Goal: Navigation & Orientation: Find specific page/section

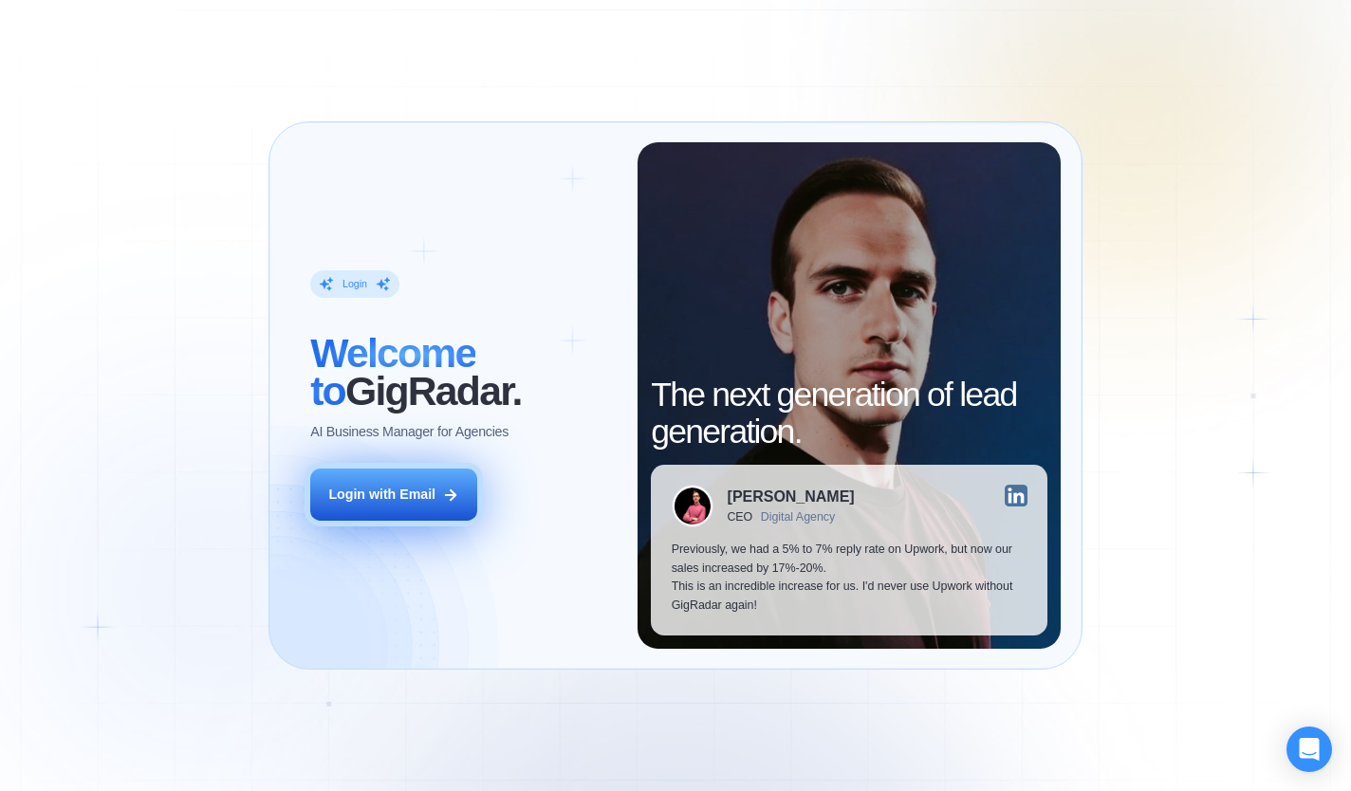
click at [405, 501] on div "Login with Email" at bounding box center [381, 495] width 107 height 19
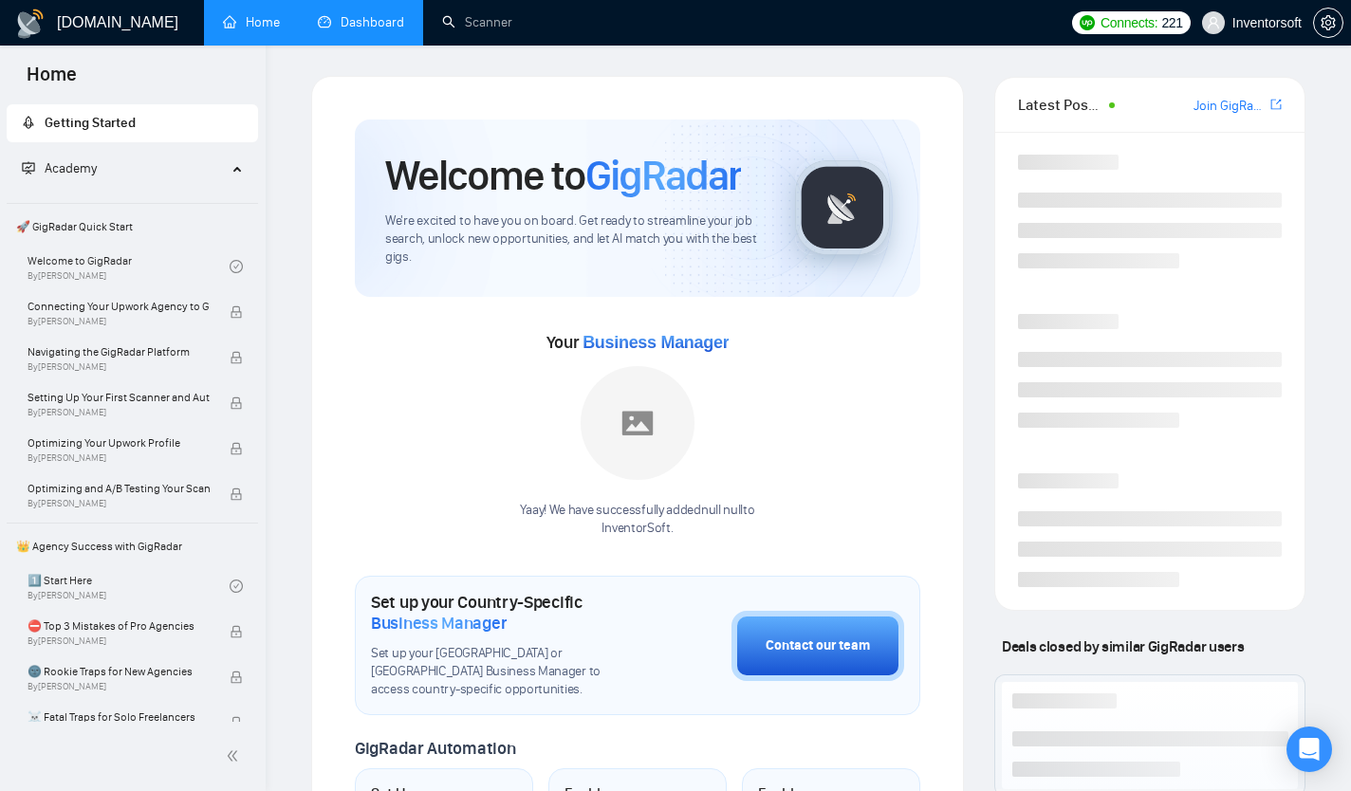
click at [341, 16] on link "Dashboard" at bounding box center [361, 22] width 86 height 16
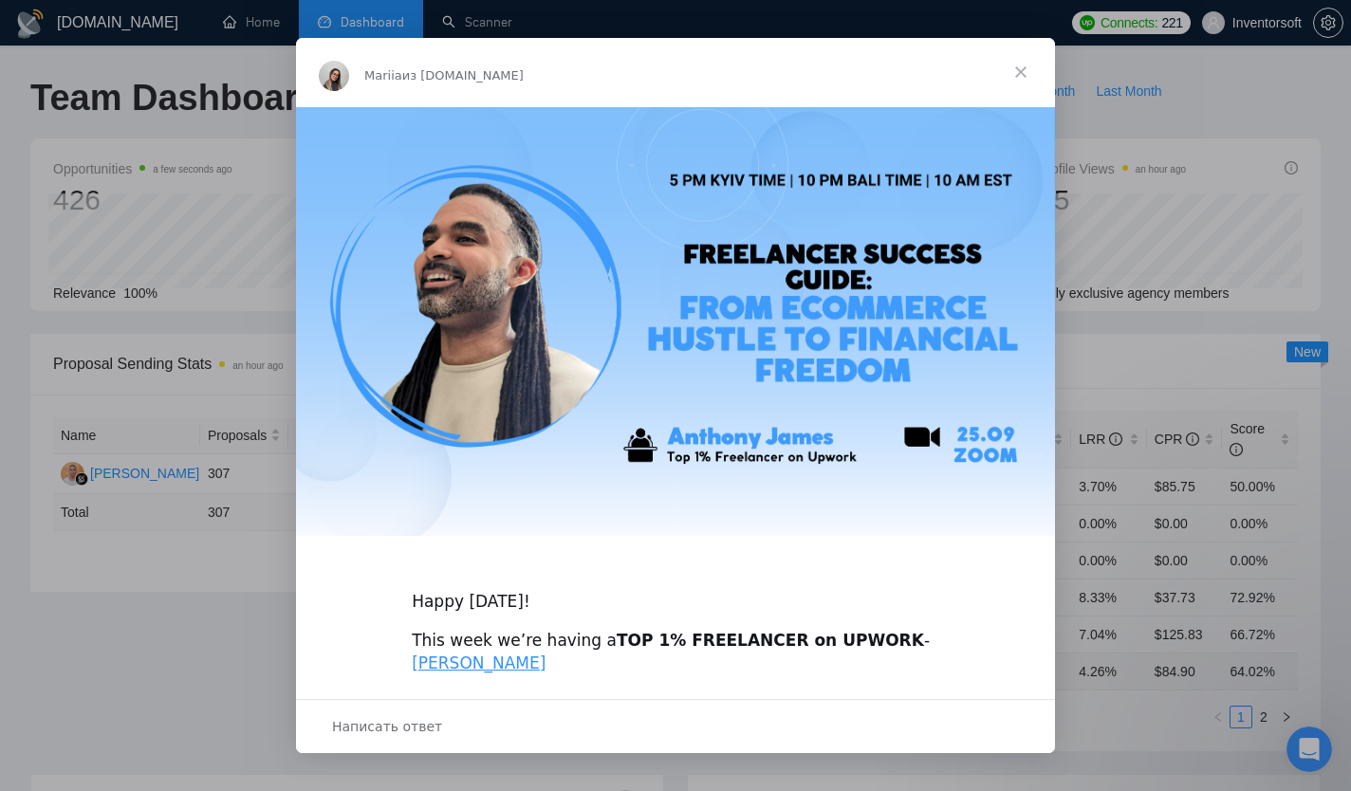
click at [1018, 80] on span "Закрыть" at bounding box center [1021, 72] width 68 height 68
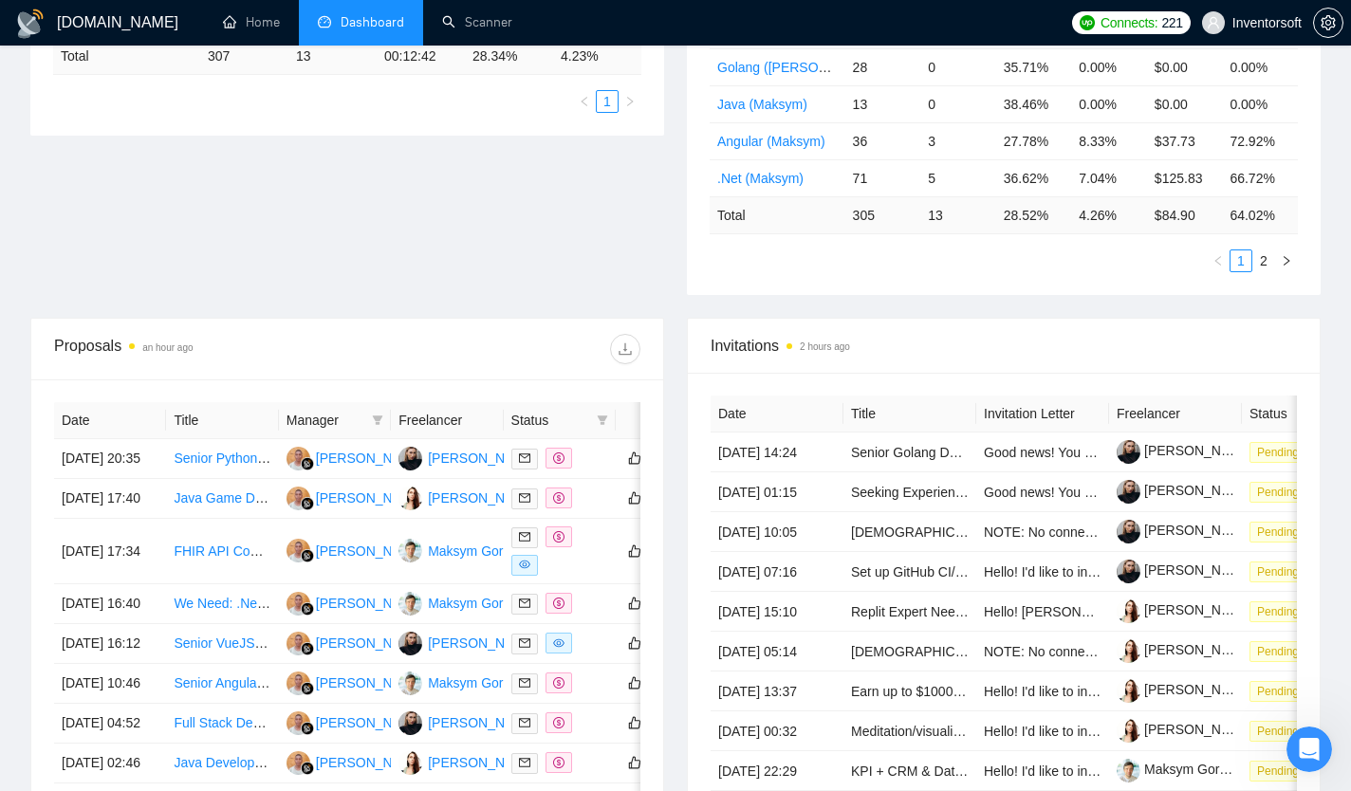
scroll to position [466, 0]
